Goal: Task Accomplishment & Management: Use online tool/utility

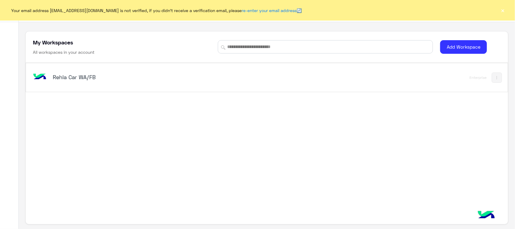
click at [65, 71] on div "Rehla Car WA/FB" at bounding box center [173, 77] width 282 height 17
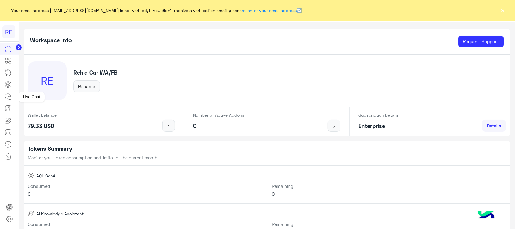
click at [11, 92] on link at bounding box center [8, 96] width 16 height 12
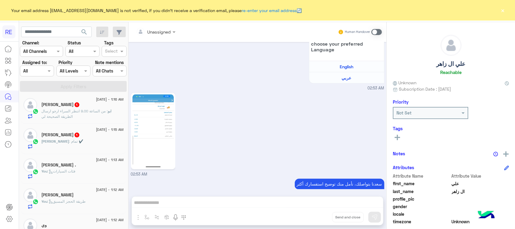
scroll to position [189, 0]
